Goal: Task Accomplishment & Management: Use online tool/utility

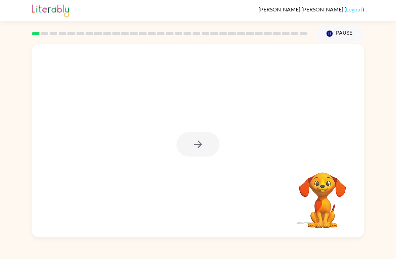
click at [206, 134] on div at bounding box center [198, 144] width 43 height 25
click at [195, 145] on icon "button" at bounding box center [198, 144] width 8 height 8
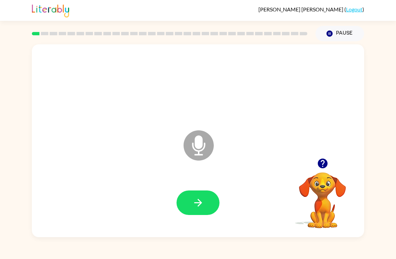
click at [191, 196] on button "button" at bounding box center [198, 202] width 43 height 25
click at [196, 198] on icon "button" at bounding box center [198, 203] width 12 height 12
click at [187, 205] on button "button" at bounding box center [198, 202] width 43 height 25
click at [208, 195] on button "button" at bounding box center [198, 202] width 43 height 25
click at [196, 210] on button "button" at bounding box center [198, 202] width 43 height 25
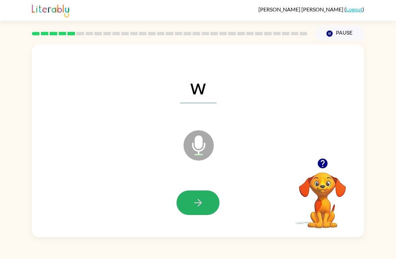
click at [187, 205] on button "button" at bounding box center [198, 202] width 43 height 25
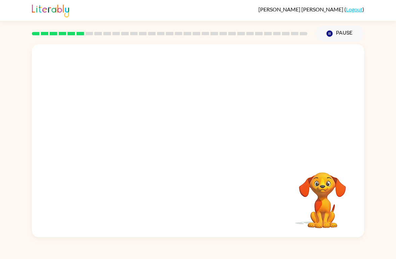
click at [298, 182] on video "Your browser must support playing .mp4 files to use Literably. Please try using…" at bounding box center [322, 195] width 67 height 67
click at [124, 124] on div at bounding box center [198, 101] width 332 height 114
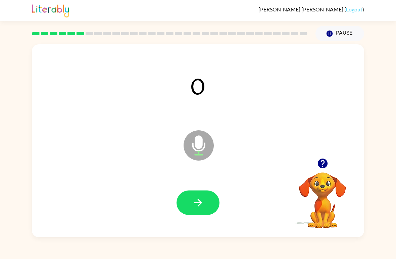
click at [204, 200] on button "button" at bounding box center [198, 202] width 43 height 25
click at [193, 201] on icon "button" at bounding box center [198, 203] width 12 height 12
click at [192, 199] on icon "button" at bounding box center [198, 203] width 12 height 12
click at [79, 195] on div at bounding box center [198, 202] width 319 height 55
click at [196, 205] on icon "button" at bounding box center [198, 203] width 12 height 12
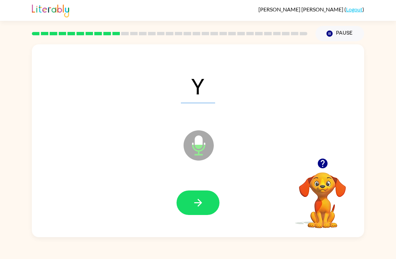
click at [189, 200] on button "button" at bounding box center [198, 202] width 43 height 25
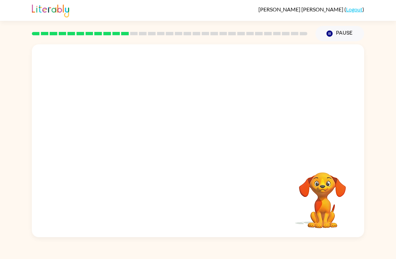
click at [200, 252] on div "[PERSON_NAME] ( Logout ) Pause Pause Your browser must support playing .mp4 fil…" at bounding box center [198, 129] width 396 height 259
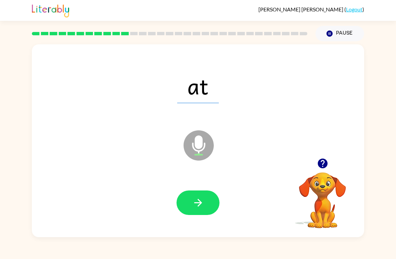
click at [203, 209] on button "button" at bounding box center [198, 202] width 43 height 25
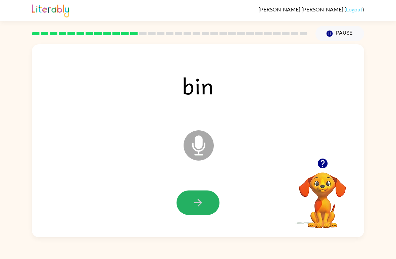
click at [192, 194] on button "button" at bounding box center [198, 202] width 43 height 25
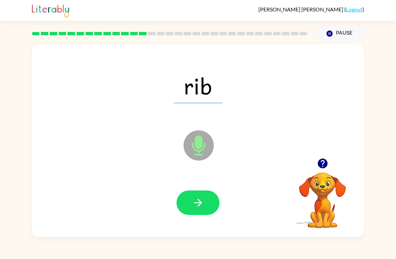
click at [199, 210] on button "button" at bounding box center [198, 202] width 43 height 25
click at [195, 204] on icon "button" at bounding box center [198, 203] width 12 height 12
click at [192, 189] on div at bounding box center [198, 202] width 319 height 55
click at [192, 213] on button "button" at bounding box center [198, 202] width 43 height 25
click at [186, 208] on button "button" at bounding box center [198, 202] width 43 height 25
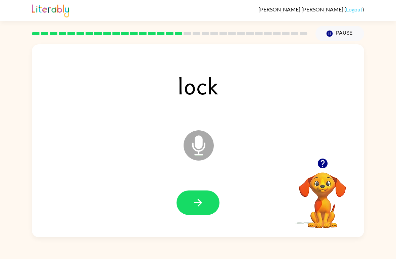
click at [196, 201] on icon "button" at bounding box center [198, 203] width 12 height 12
click at [184, 210] on button "button" at bounding box center [198, 202] width 43 height 25
click at [187, 209] on button "button" at bounding box center [198, 202] width 43 height 25
click at [196, 205] on icon "button" at bounding box center [198, 203] width 12 height 12
click at [193, 203] on icon "button" at bounding box center [198, 203] width 12 height 12
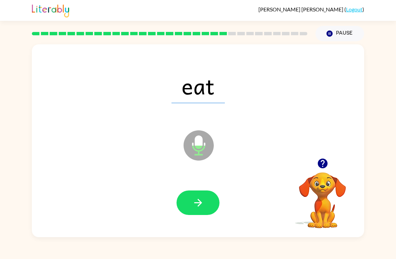
click at [190, 200] on button "button" at bounding box center [198, 202] width 43 height 25
click at [183, 206] on button "button" at bounding box center [198, 202] width 43 height 25
click at [193, 205] on icon "button" at bounding box center [198, 203] width 12 height 12
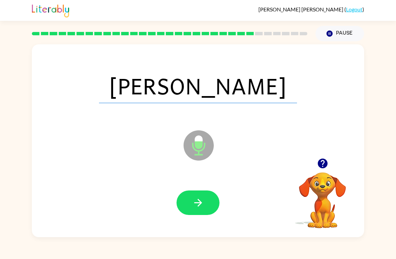
click at [181, 196] on button "button" at bounding box center [198, 202] width 43 height 25
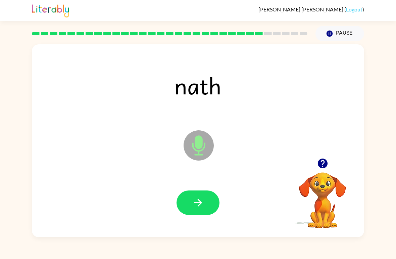
click at [193, 205] on icon "button" at bounding box center [198, 203] width 12 height 12
click at [190, 206] on button "button" at bounding box center [198, 202] width 43 height 25
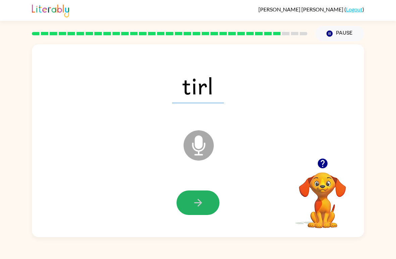
click at [190, 208] on button "button" at bounding box center [198, 202] width 43 height 25
click at [198, 211] on button "button" at bounding box center [198, 202] width 43 height 25
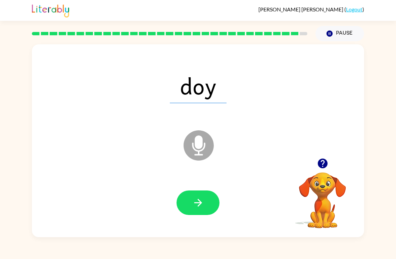
click at [183, 209] on button "button" at bounding box center [198, 202] width 43 height 25
